Goal: Task Accomplishment & Management: Manage account settings

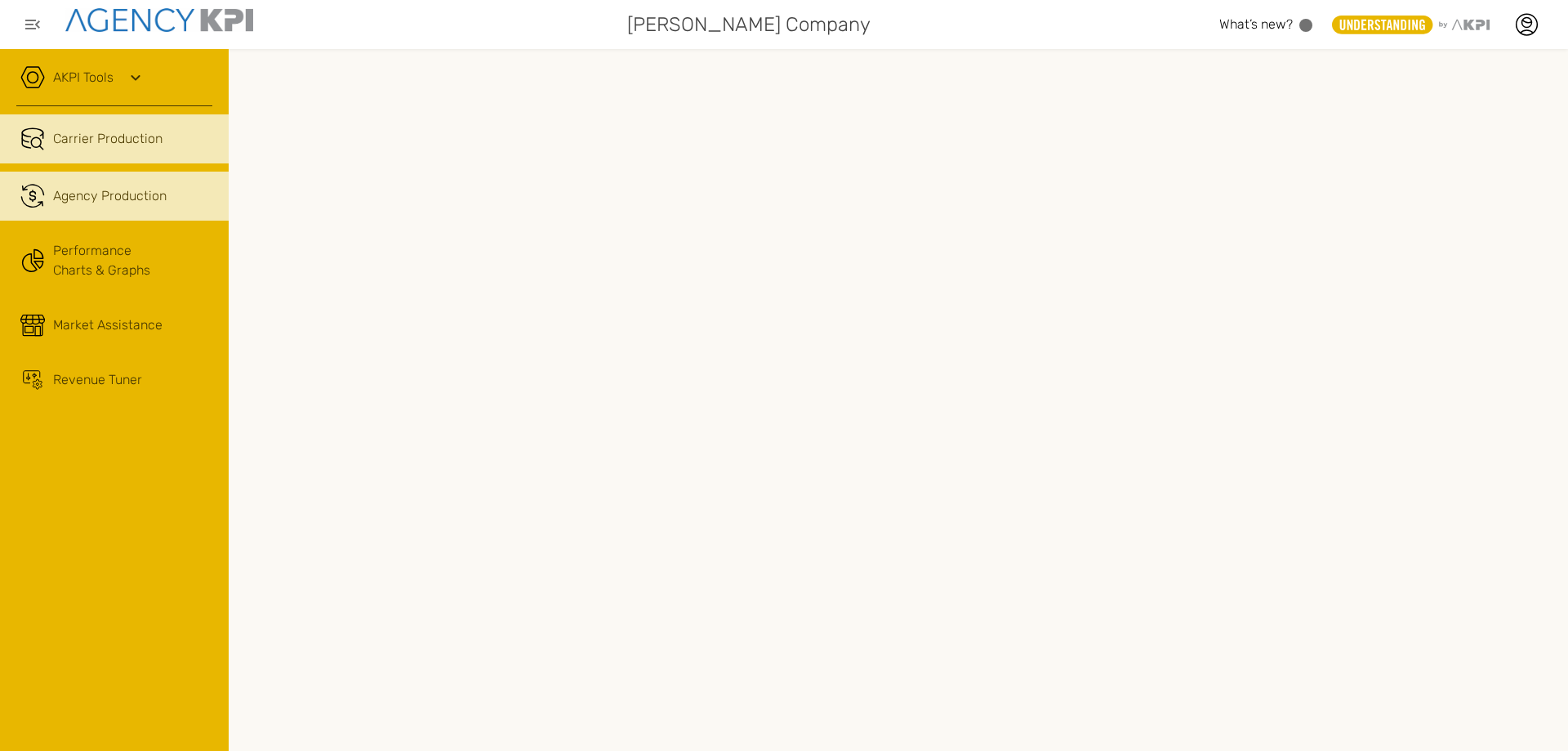
click at [125, 193] on span "Agency Production" at bounding box center [110, 196] width 114 height 20
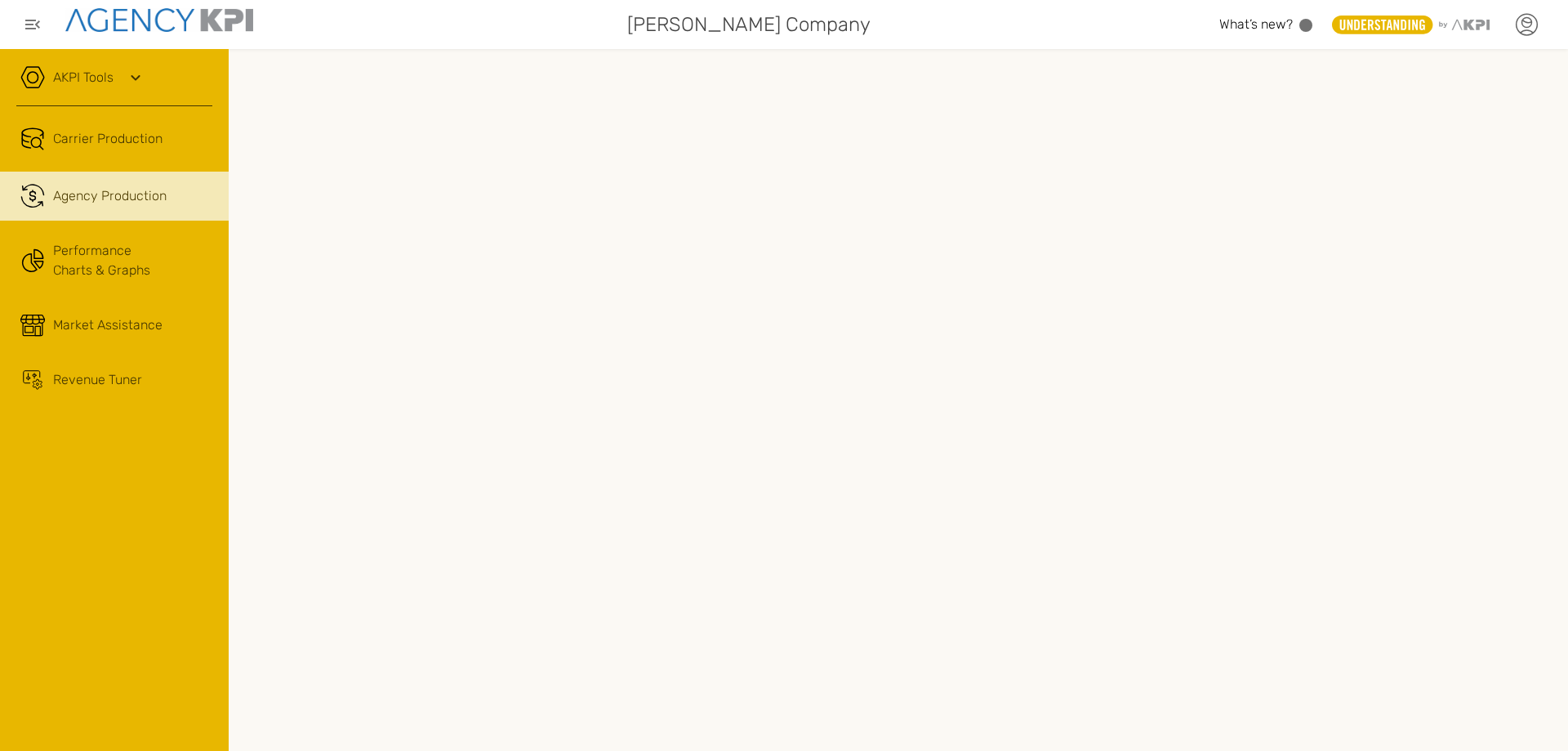
click at [1526, 26] on icon at bounding box center [1525, 24] width 24 height 24
click at [1402, 157] on li "Log Out" at bounding box center [1458, 168] width 182 height 43
